Goal: Communication & Community: Answer question/provide support

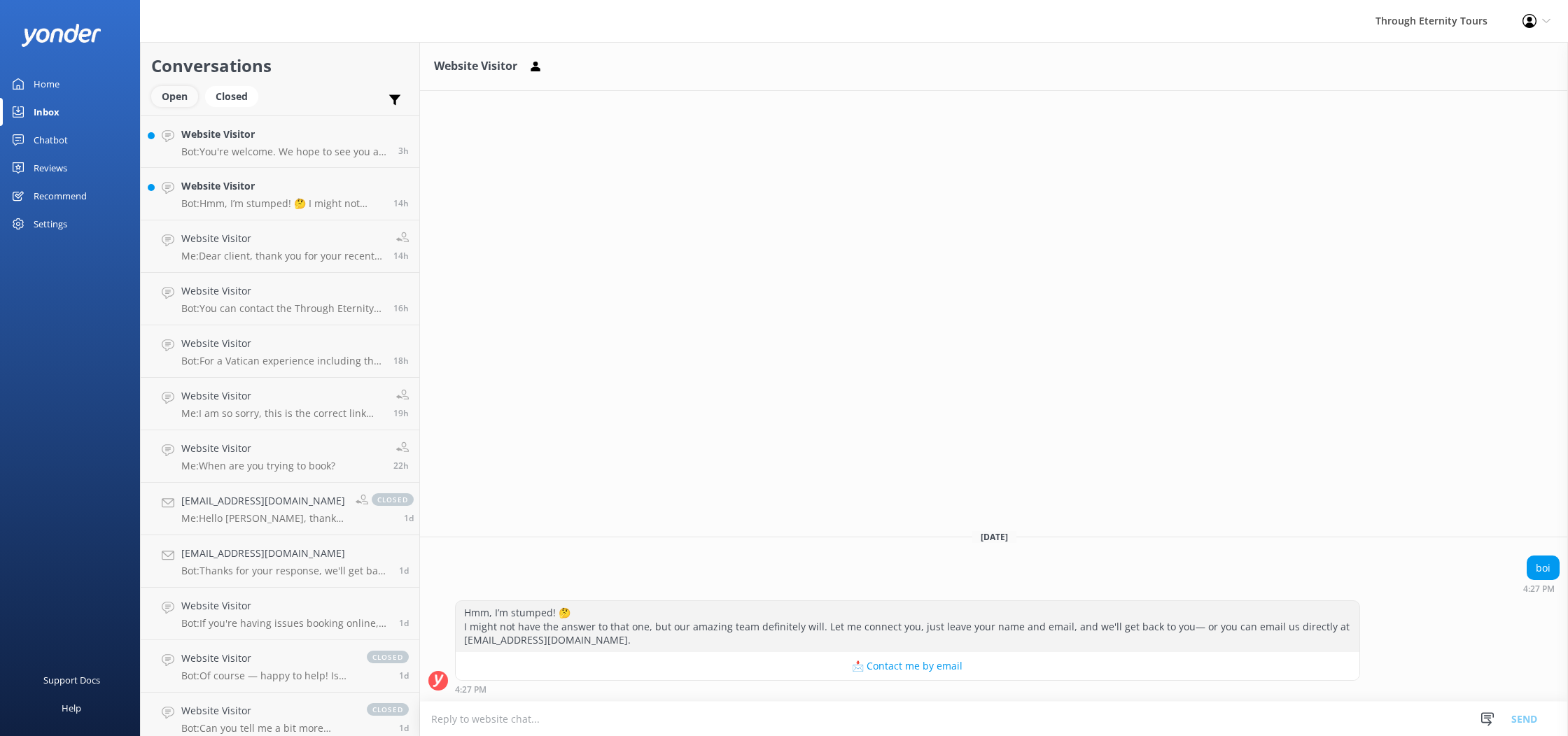
click at [178, 105] on div "Open" at bounding box center [175, 96] width 47 height 21
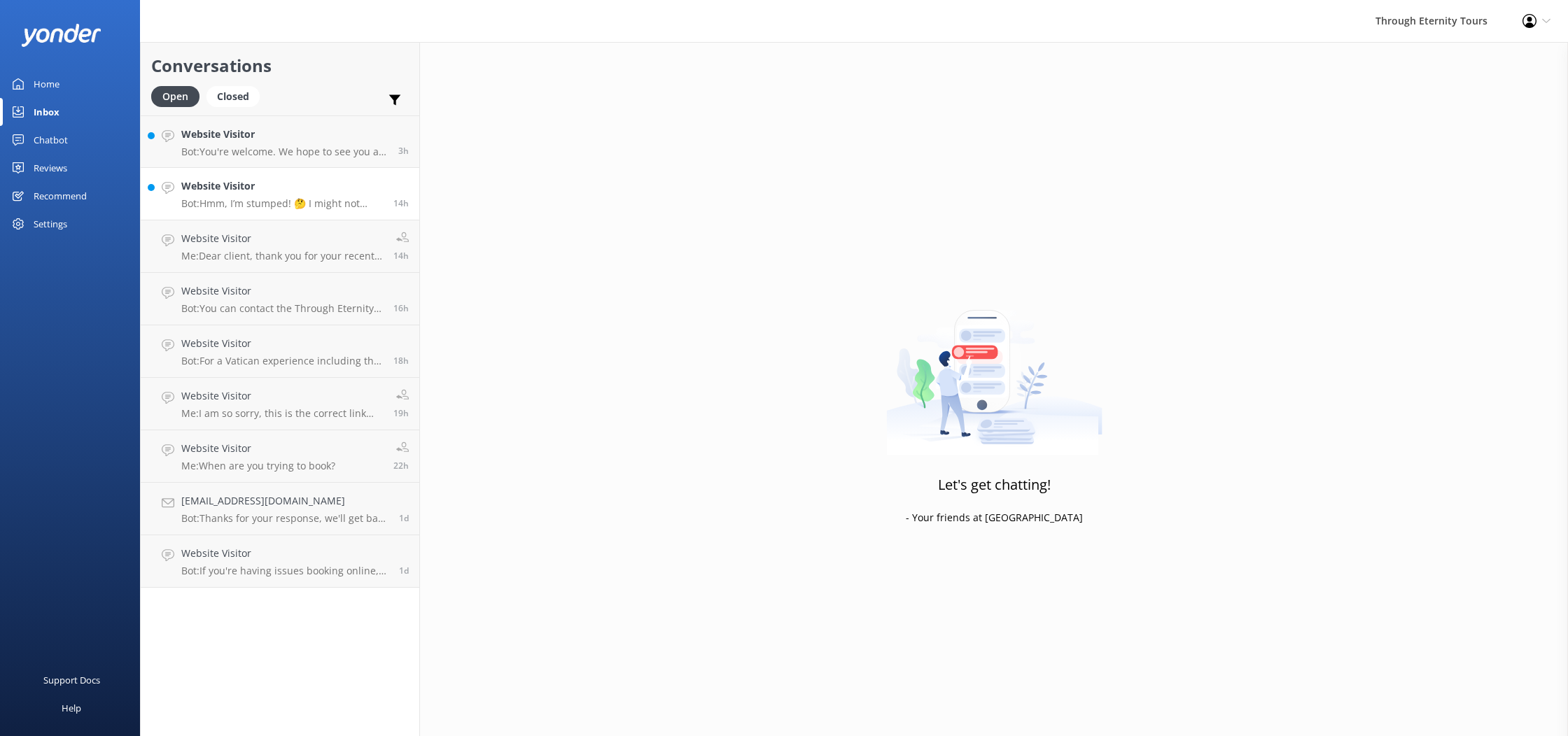
click at [269, 196] on div "Website Visitor Bot: Hmm, I’m stumped! 🤔 I might not have the answer to that on…" at bounding box center [282, 193] width 201 height 31
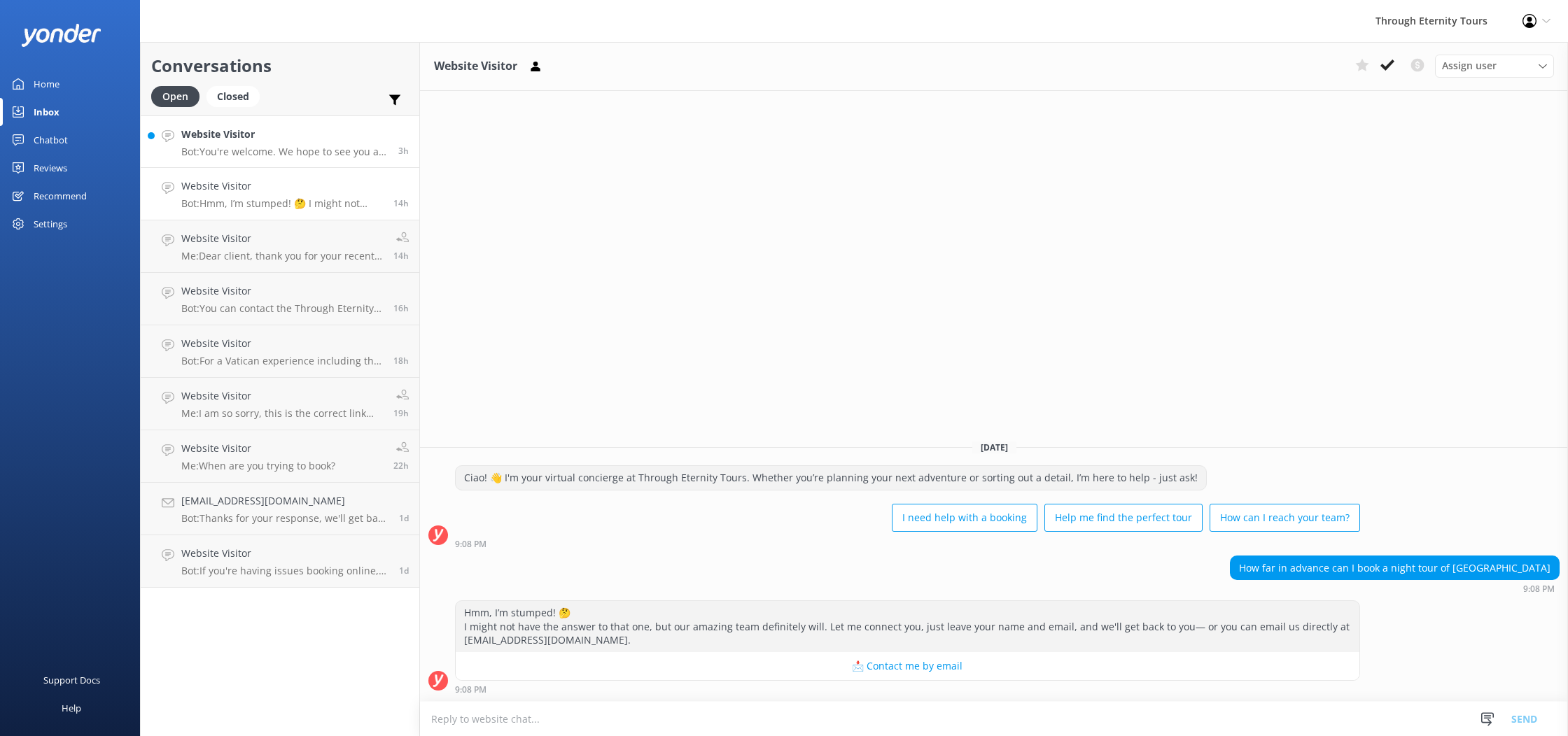
click at [258, 145] on div "Website Visitor Bot: You're welcome. We hope to see you at Through Eternity Tou…" at bounding box center [284, 142] width 206 height 30
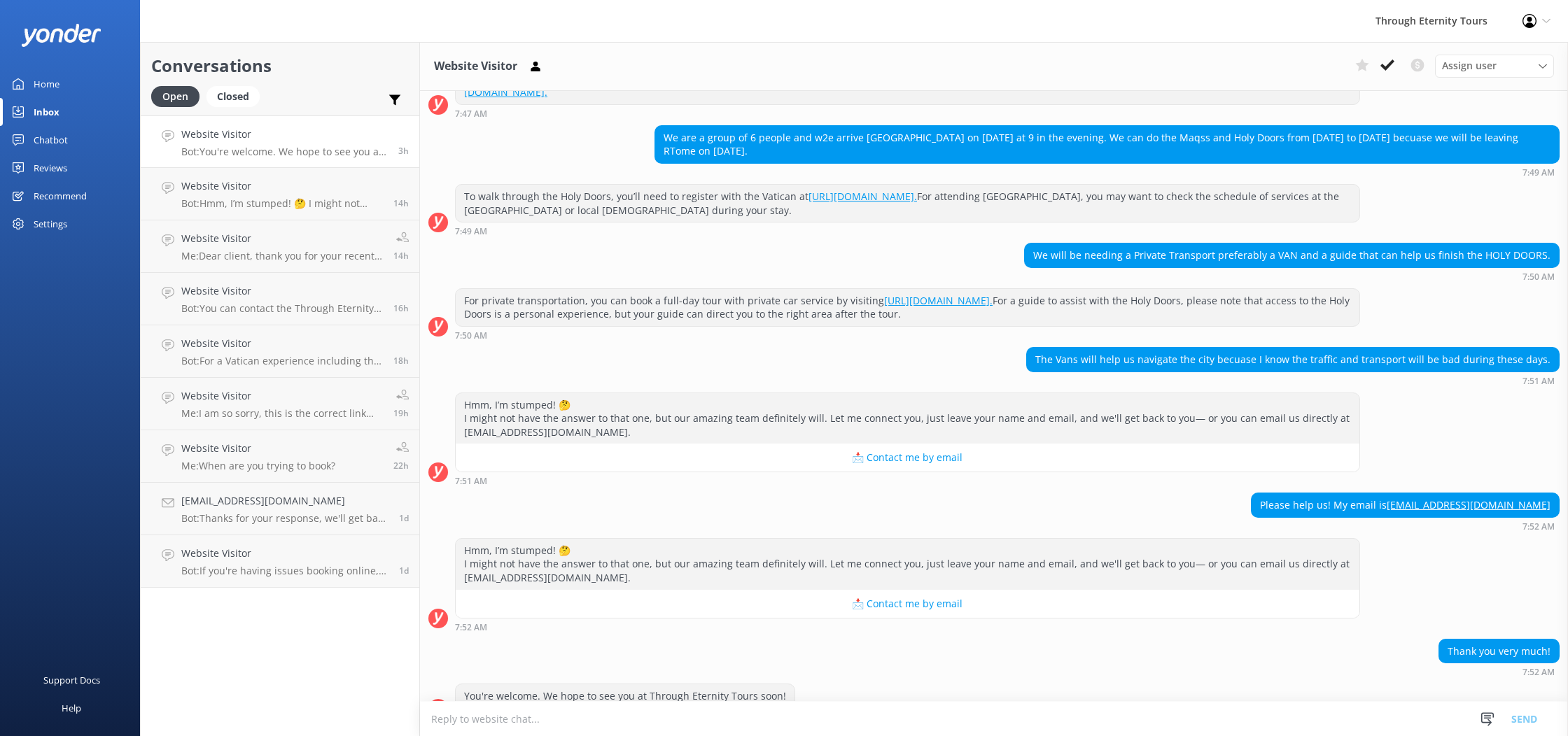
scroll to position [67, 0]
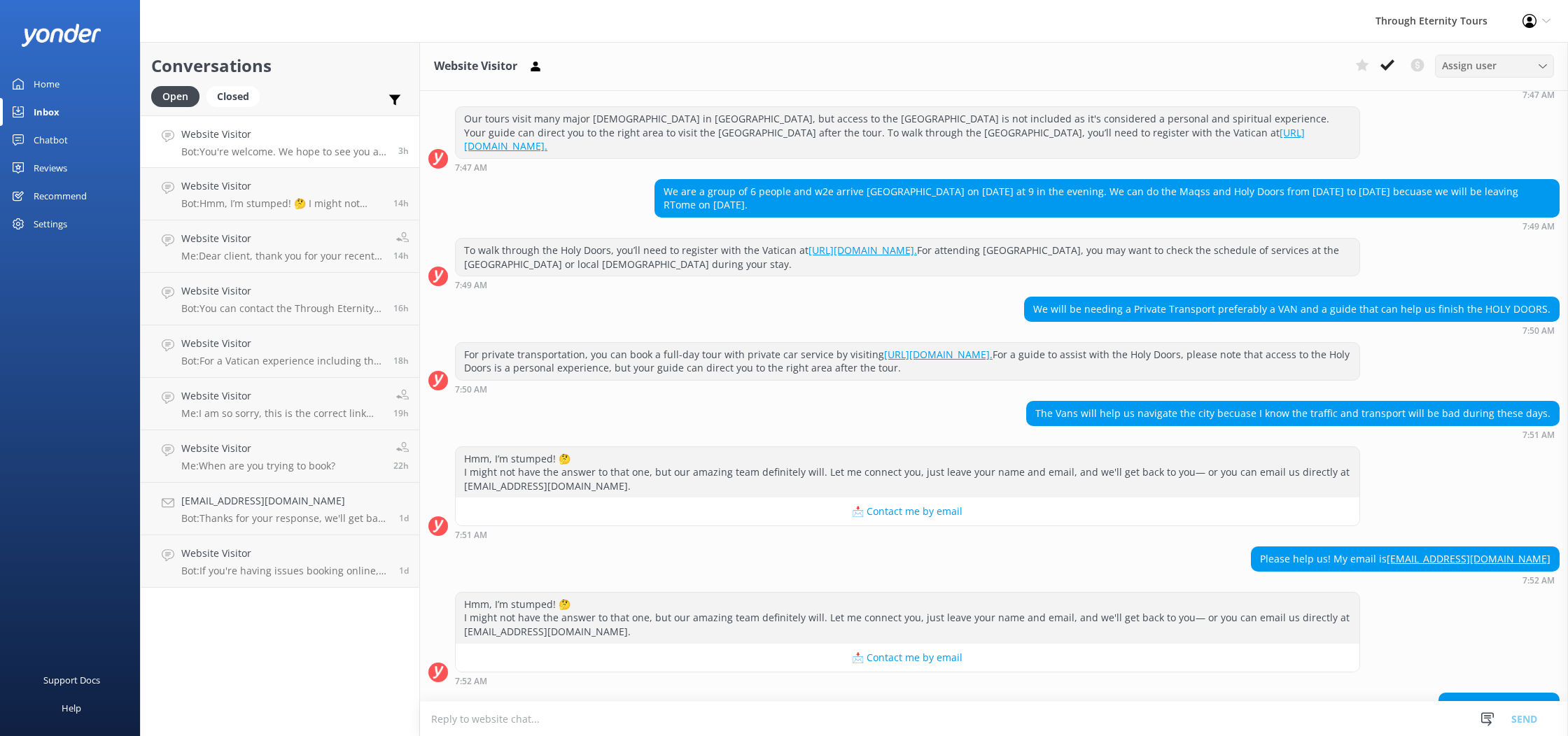
click at [1473, 69] on span "Assign user" at bounding box center [1469, 65] width 55 height 15
drag, startPoint x: 1555, startPoint y: 531, endPoint x: 1433, endPoint y: 534, distance: 122.0
click at [1433, 548] on div "Please help us! My email is [EMAIL_ADDRESS][DOMAIN_NAME]" at bounding box center [1405, 559] width 307 height 24
copy link "[EMAIL_ADDRESS][DOMAIN_NAME]"
click at [1384, 70] on icon at bounding box center [1387, 65] width 14 height 14
